Goal: Information Seeking & Learning: Learn about a topic

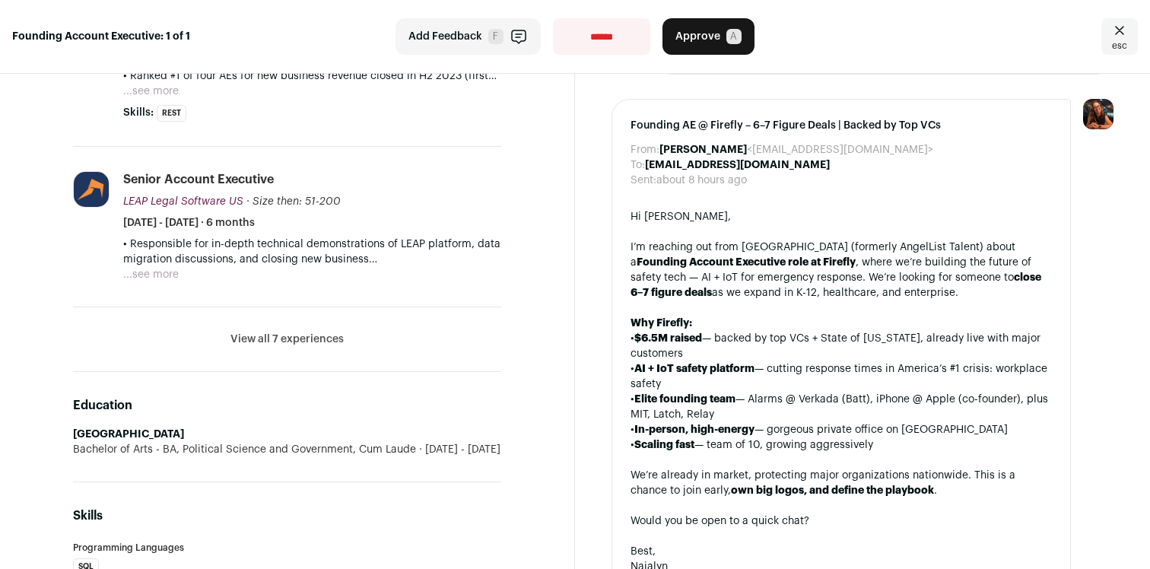
scroll to position [578, 0]
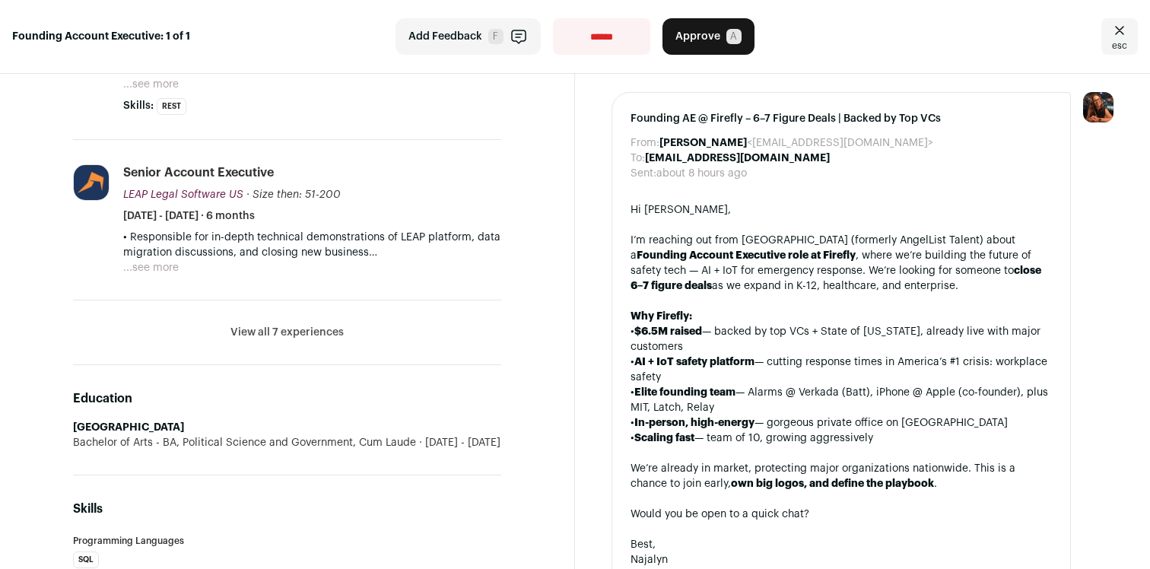
click at [326, 325] on button "View all 7 experiences" at bounding box center [286, 332] width 113 height 15
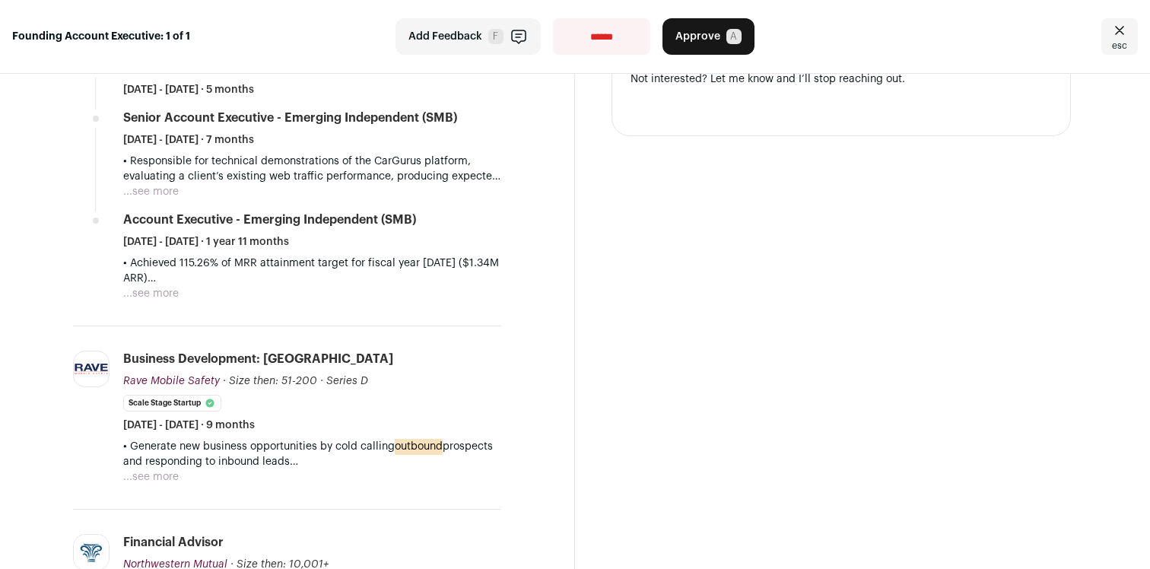
scroll to position [1145, 0]
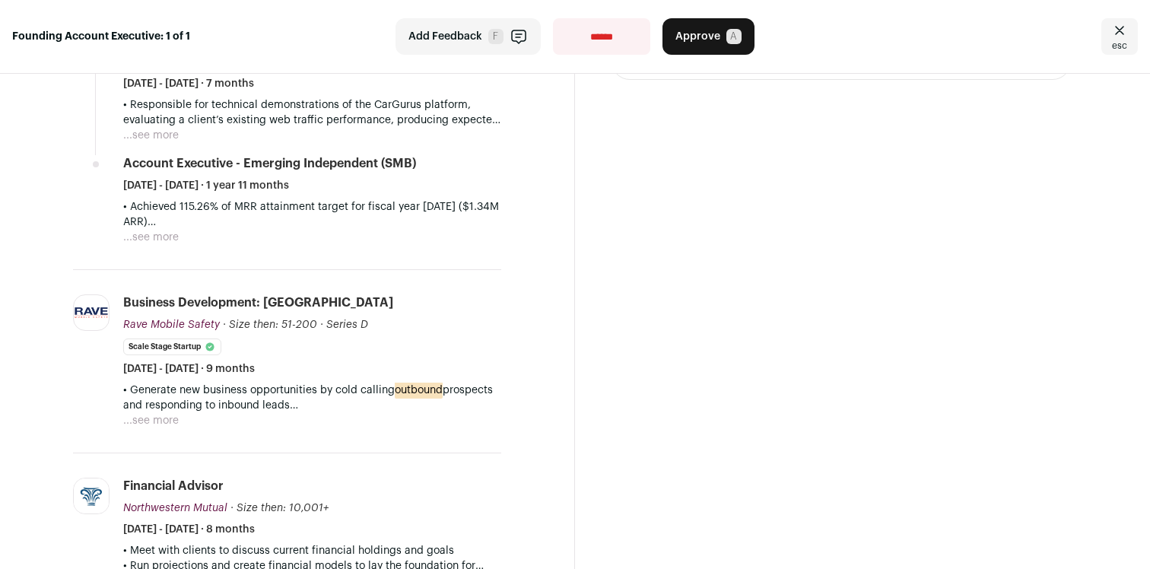
drag, startPoint x: 271, startPoint y: 349, endPoint x: 371, endPoint y: 351, distance: 99.6
click at [371, 351] on div "Business Development: Eastern Region Rave Mobile Safety Rave Mobile Safety rave…" at bounding box center [312, 335] width 378 height 82
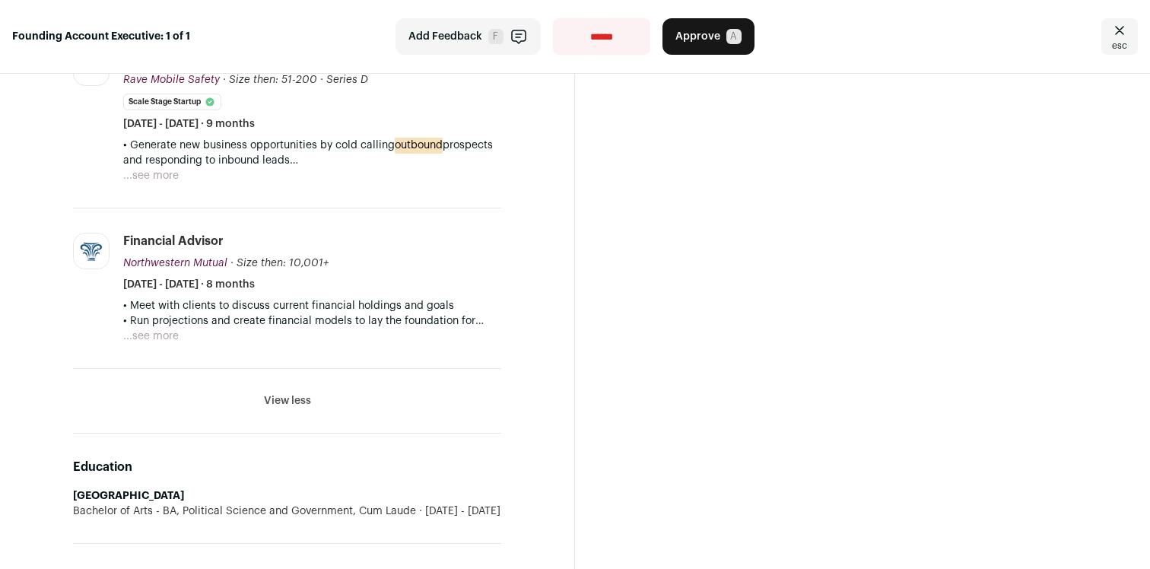
scroll to position [1417, 0]
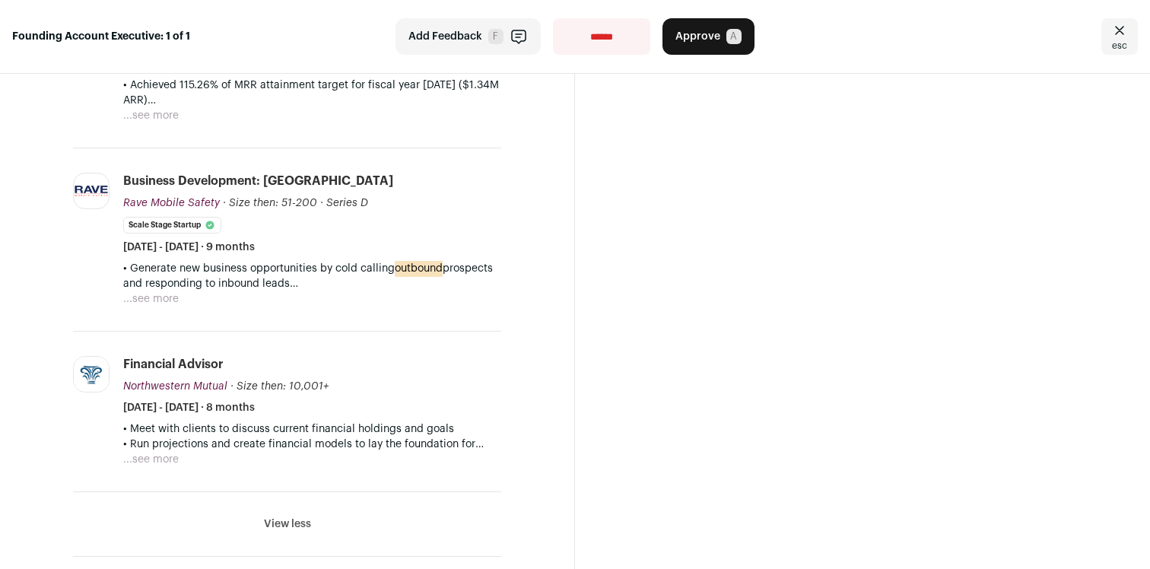
click at [343, 218] on div "Business Development: Eastern Region Rave Mobile Safety Rave Mobile Safety rave…" at bounding box center [312, 214] width 378 height 82
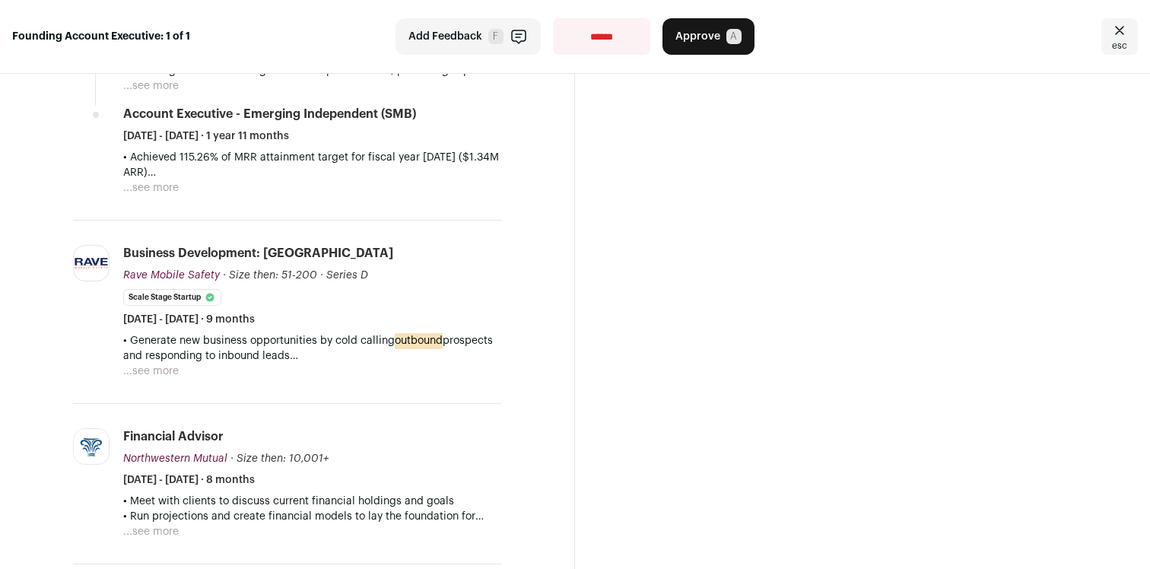
drag, startPoint x: 280, startPoint y: 306, endPoint x: 373, endPoint y: 322, distance: 94.1
click at [373, 322] on li "Business Development: Eastern Region Rave Mobile Safety Rave Mobile Safety rave…" at bounding box center [312, 312] width 378 height 134
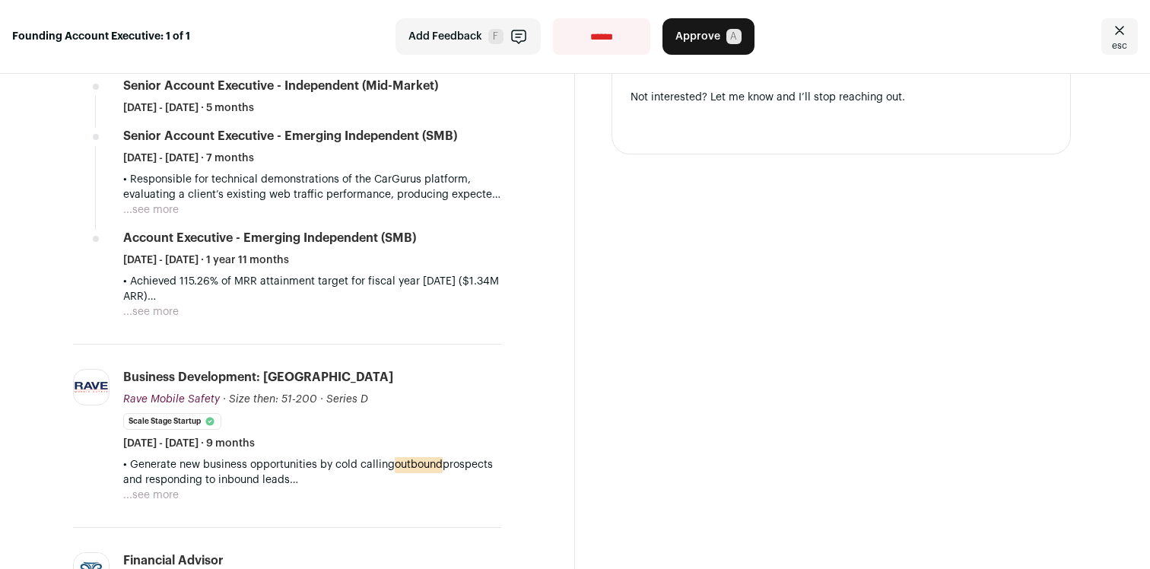
click at [467, 346] on li "Rave Mobile Safety ravemobilesafety.com Add to company list Public / Private Pr…" at bounding box center [287, 435] width 428 height 183
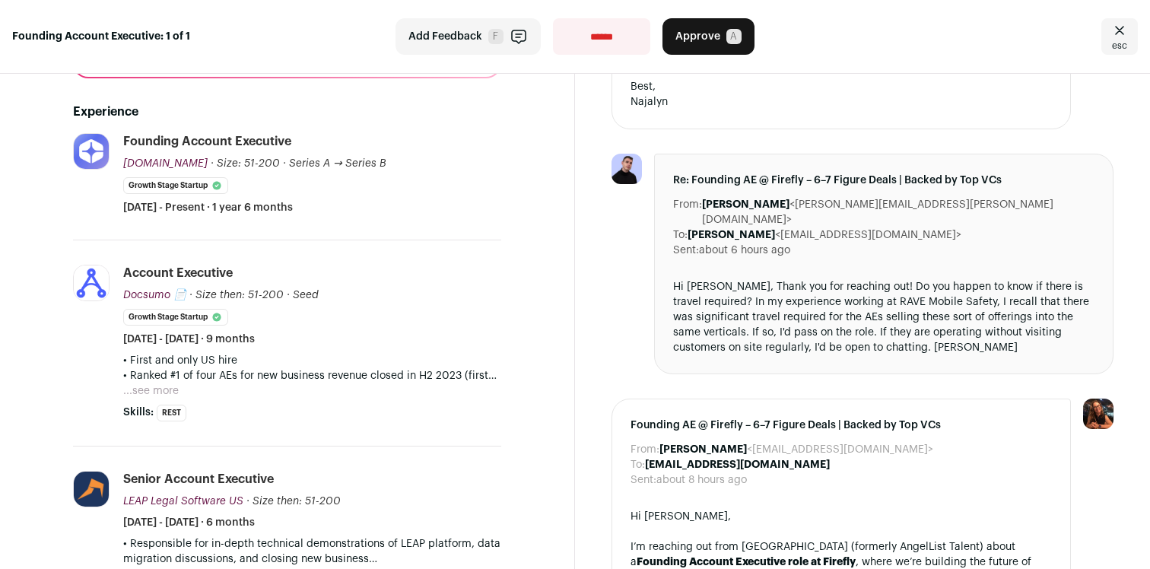
scroll to position [303, 0]
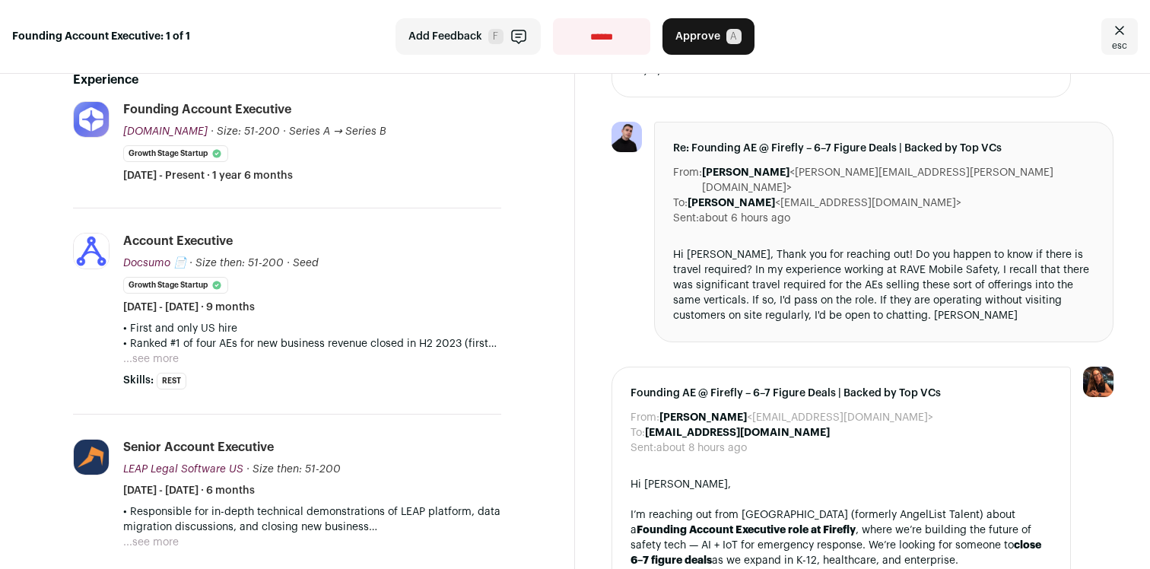
click at [744, 440] on dd "about 8 hours ago" at bounding box center [701, 447] width 90 height 15
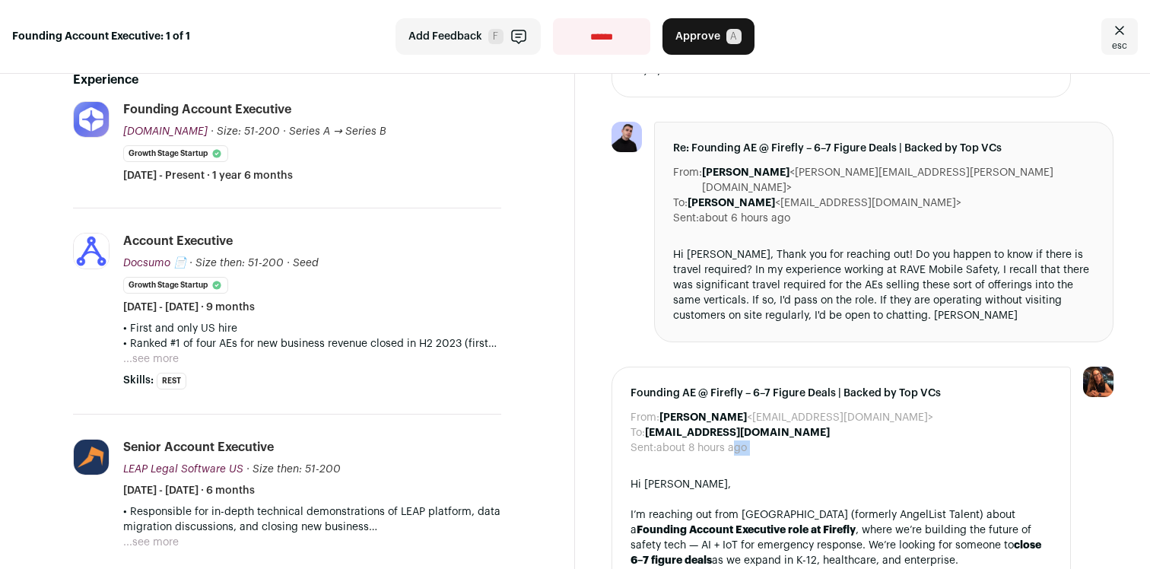
click at [744, 440] on dd "about 8 hours ago" at bounding box center [701, 447] width 90 height 15
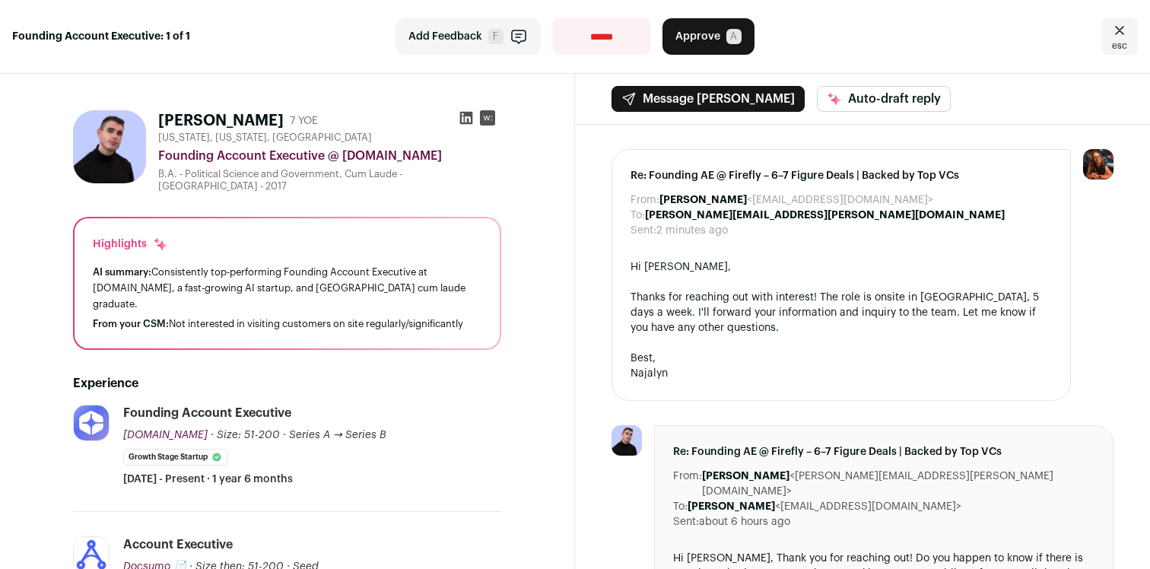
click at [465, 119] on icon at bounding box center [466, 117] width 15 height 15
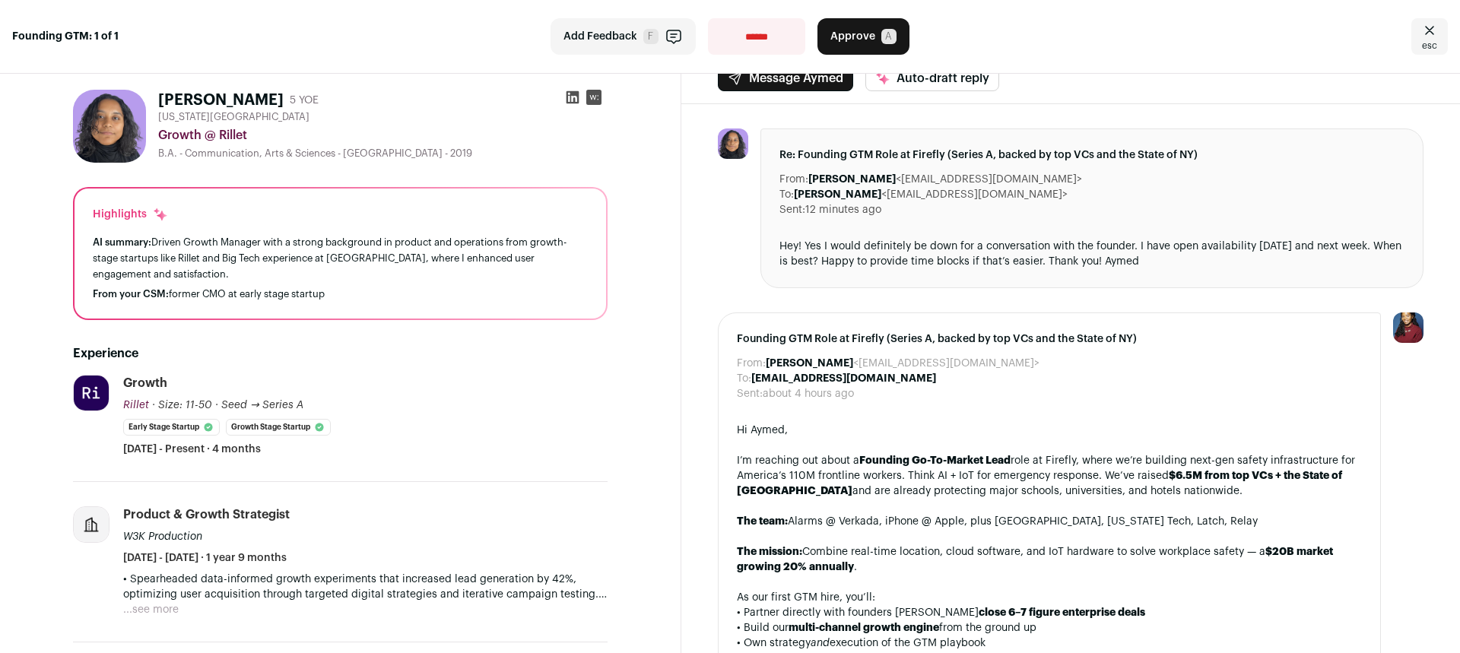
scroll to position [27, 0]
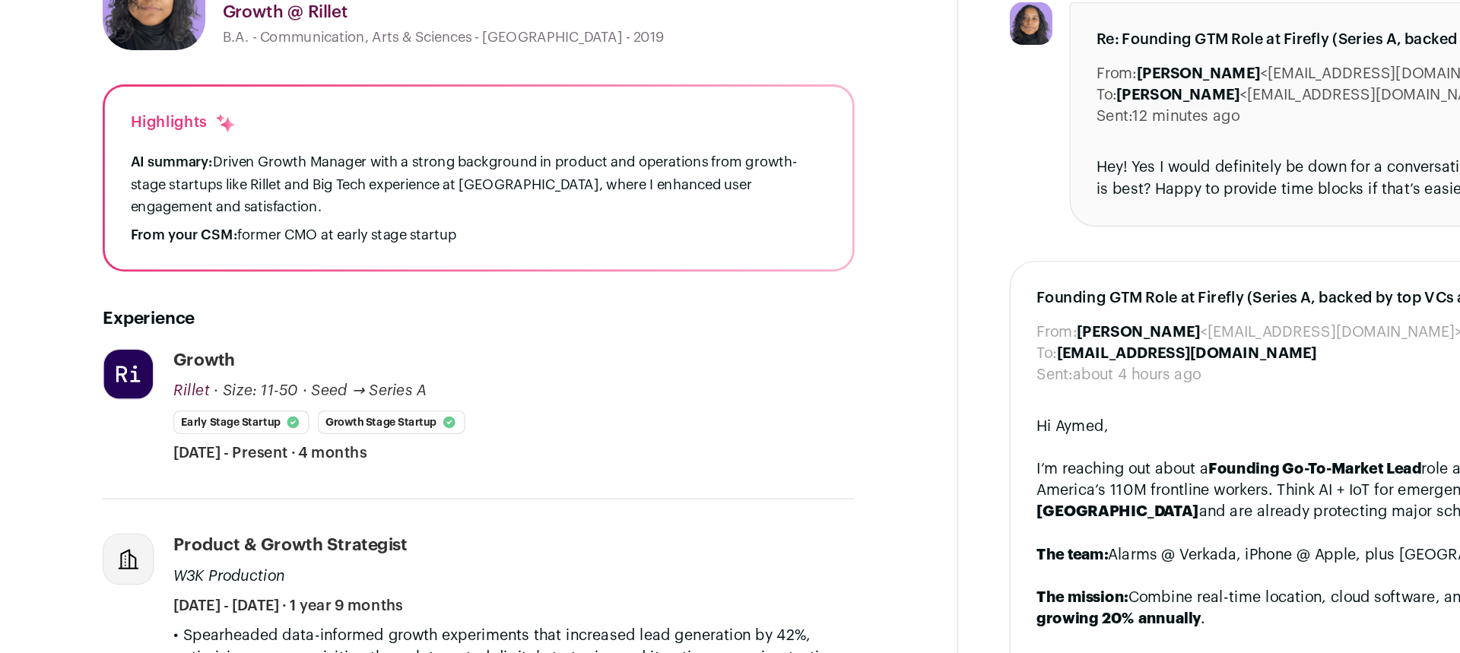
drag, startPoint x: 225, startPoint y: 441, endPoint x: 279, endPoint y: 441, distance: 54.0
click at [279, 441] on div "Growth [GEOGRAPHIC_DATA] Rillet [DOMAIN_NAME] Add to company list Public / Priv…" at bounding box center [365, 409] width 484 height 82
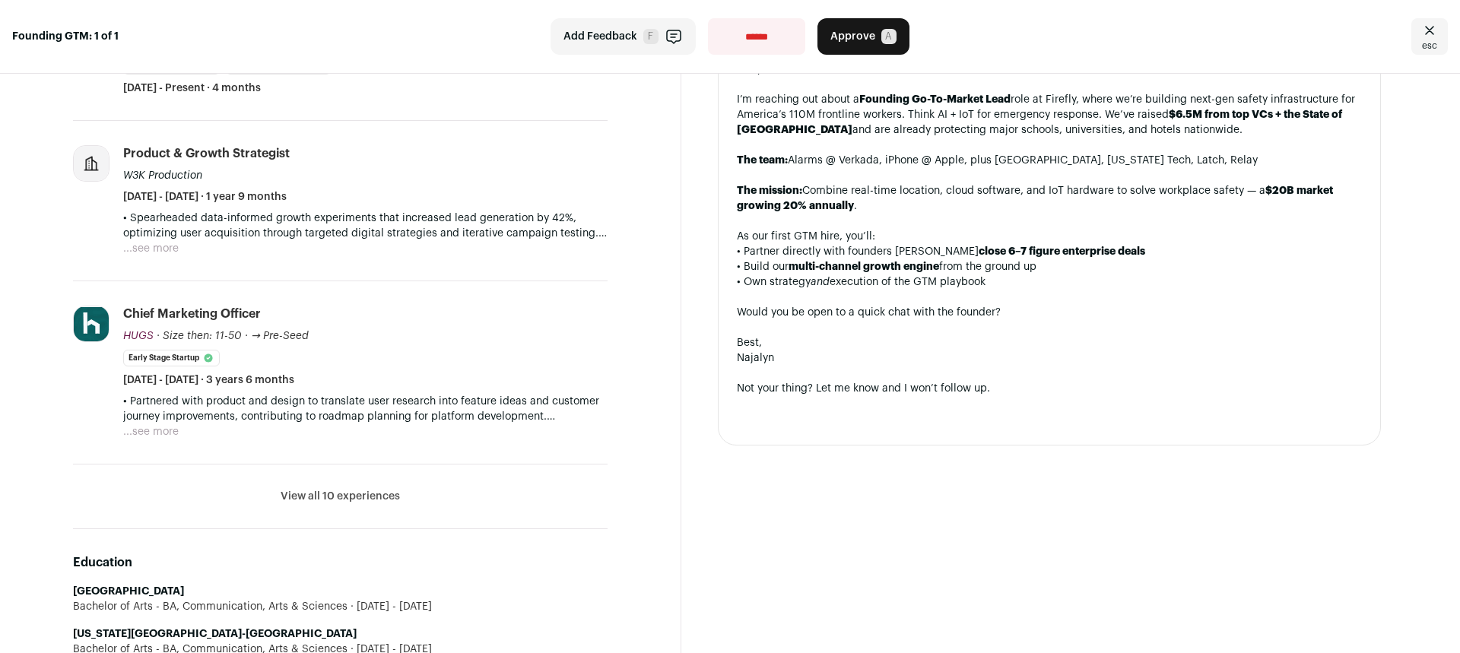
scroll to position [395, 0]
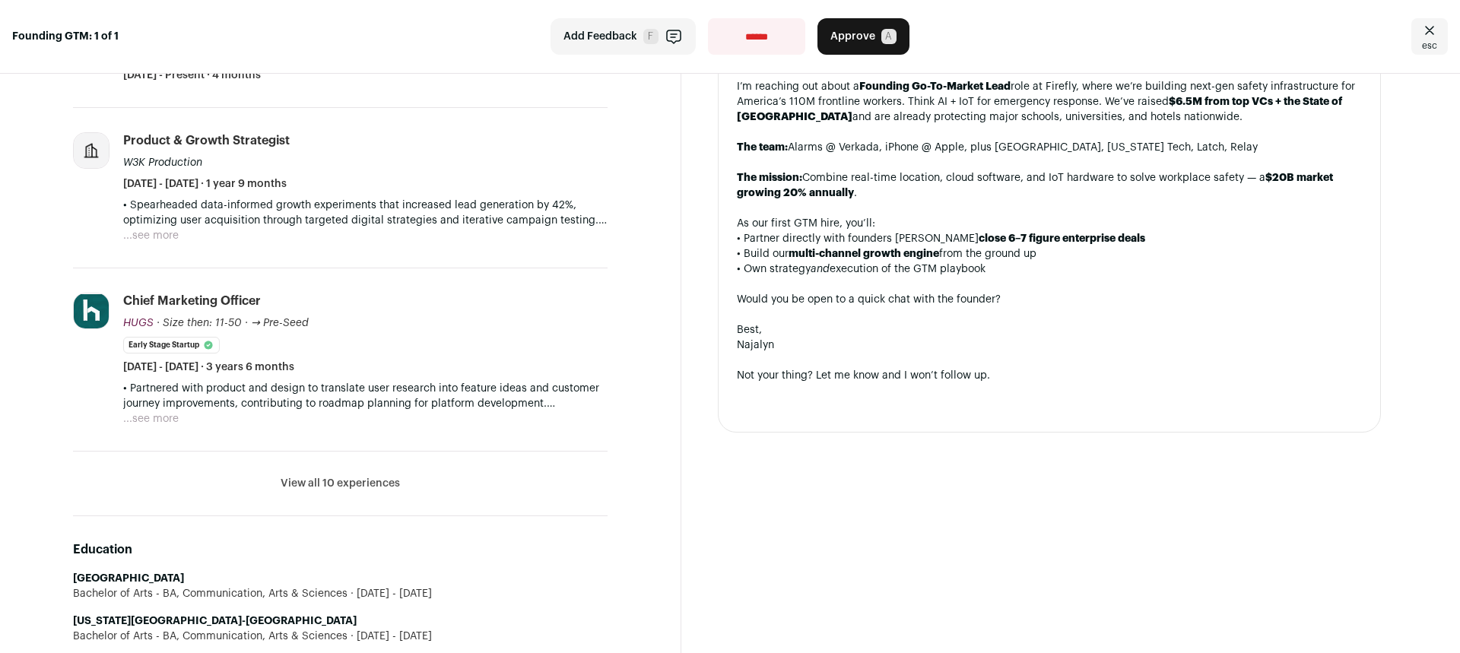
click at [379, 483] on button "View all 10 experiences" at bounding box center [340, 483] width 119 height 15
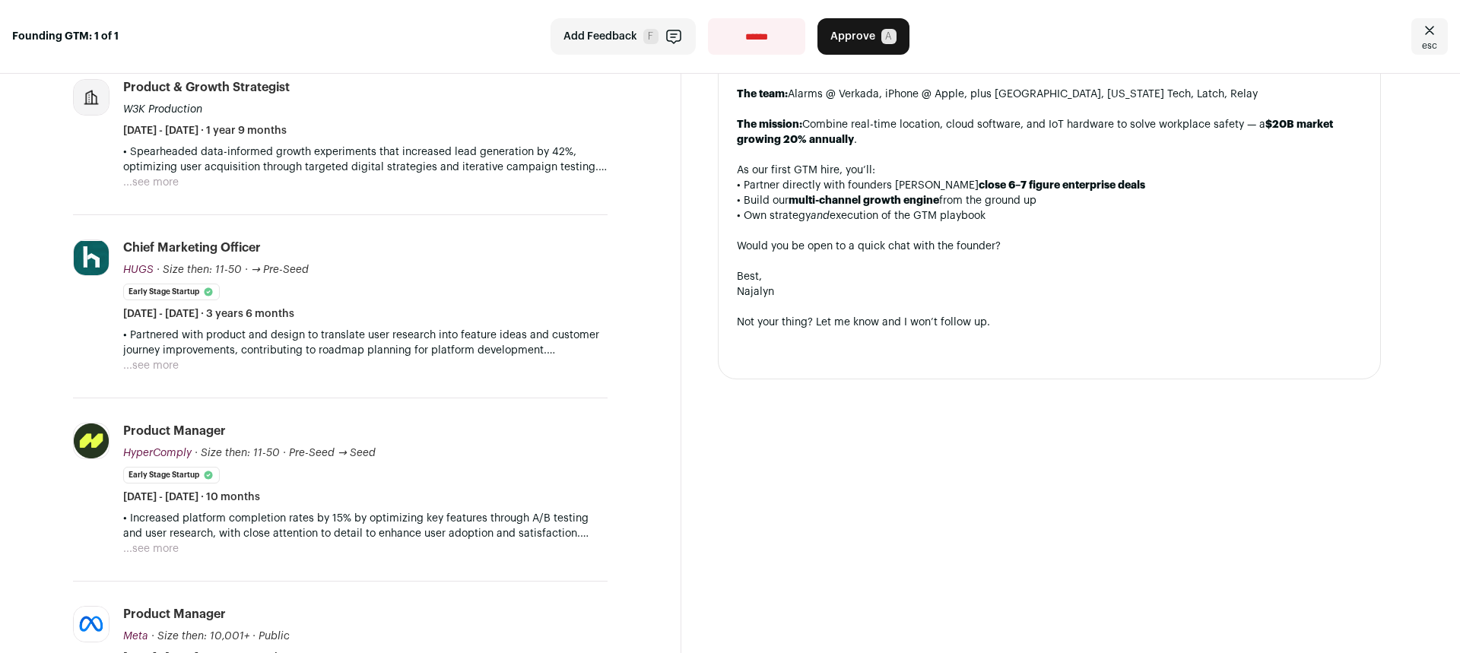
scroll to position [338, 0]
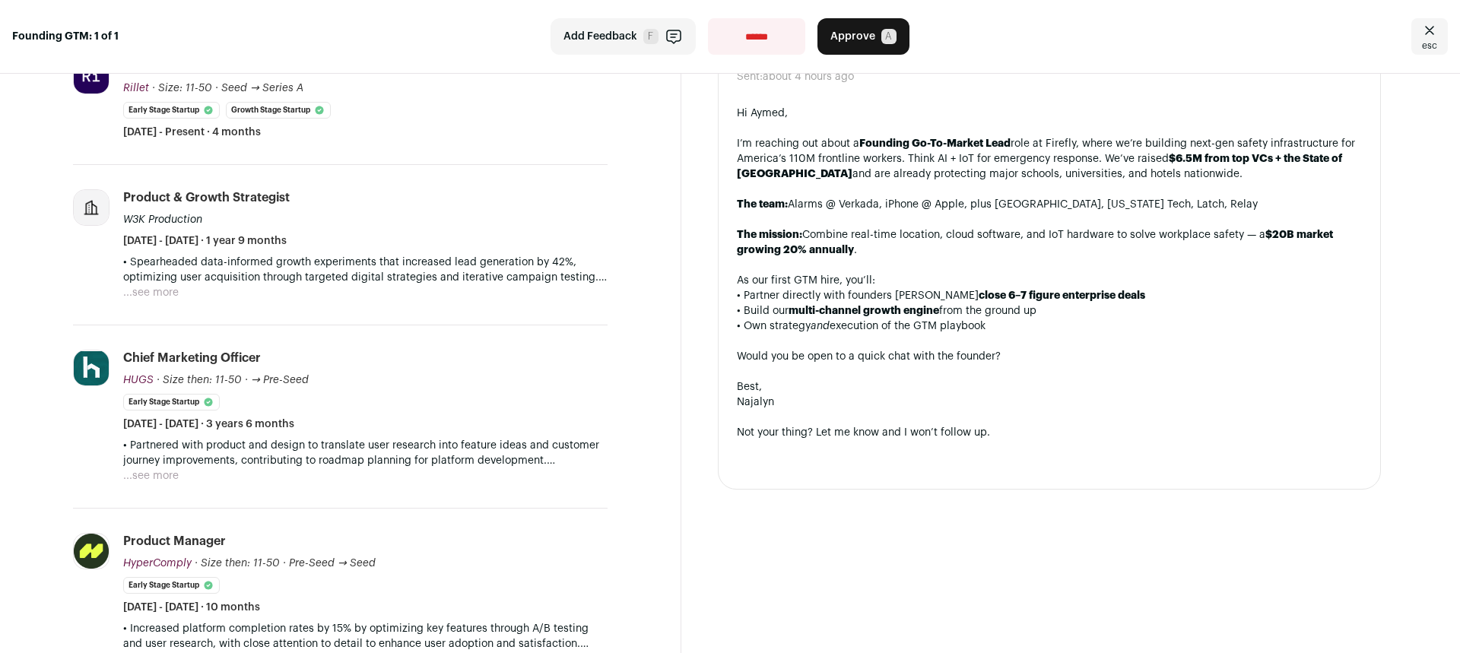
click at [173, 468] on p "• Partnered with product and design to translate user research into feature ide…" at bounding box center [365, 453] width 484 height 30
click at [170, 483] on button "...see more" at bounding box center [151, 475] width 56 height 15
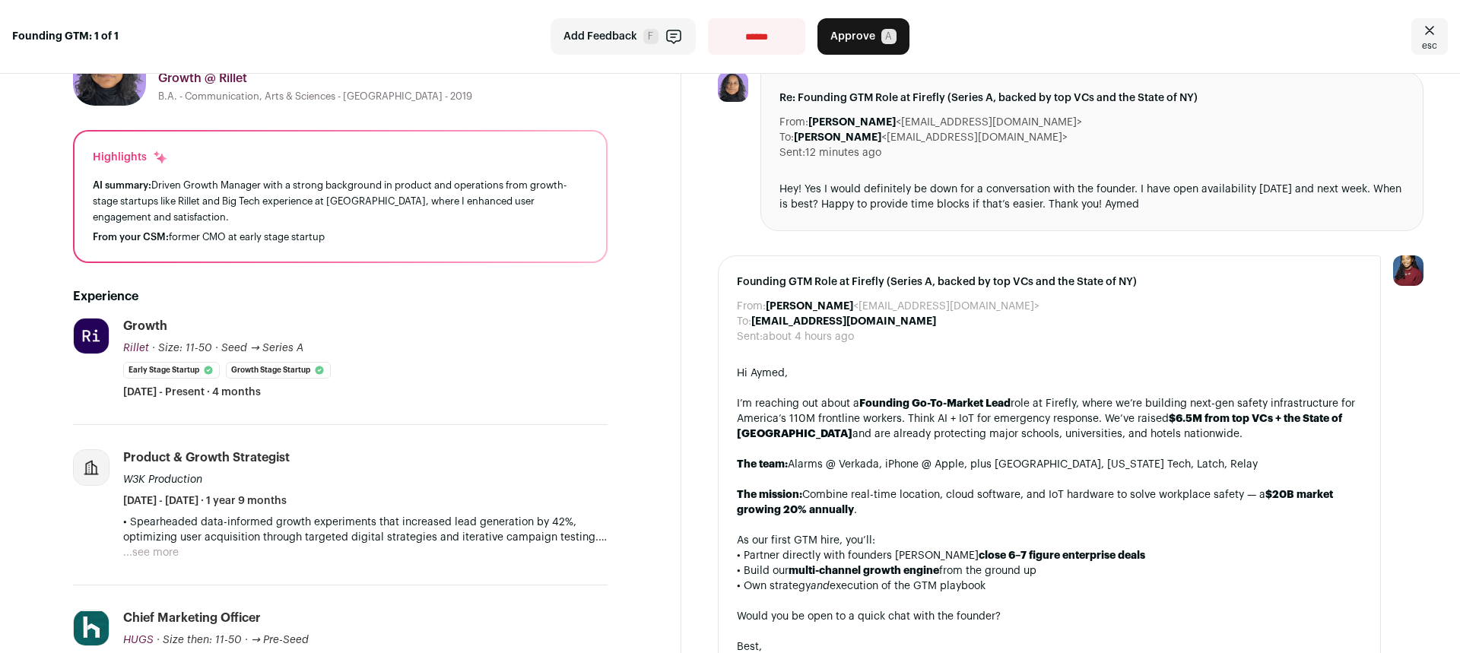
scroll to position [0, 0]
